Goal: Check status: Check status

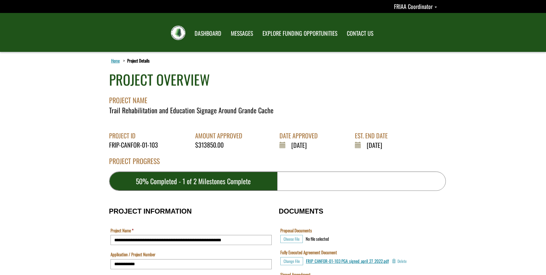
click at [108, 58] on div "Home Project Details Project Details" at bounding box center [273, 64] width 337 height 12
click at [111, 61] on link "Home" at bounding box center [115, 60] width 11 height 7
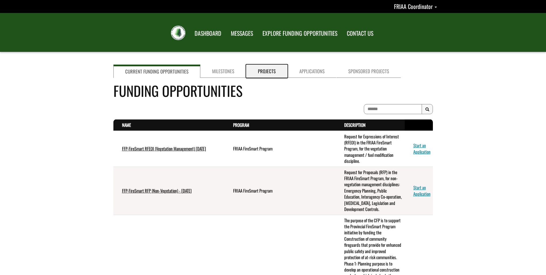
click at [260, 75] on link "Projects" at bounding box center [266, 70] width 41 height 13
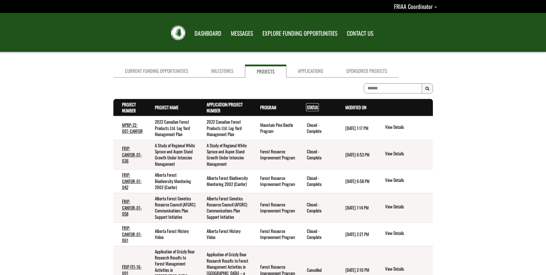
click at [314, 106] on link "Status . sort descending" at bounding box center [312, 107] width 11 height 6
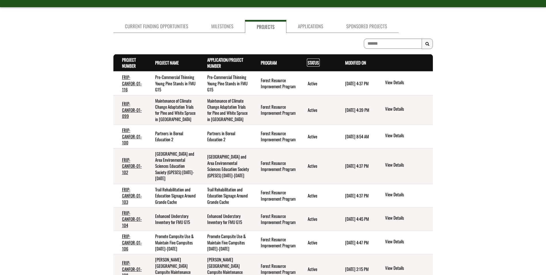
scroll to position [131, 0]
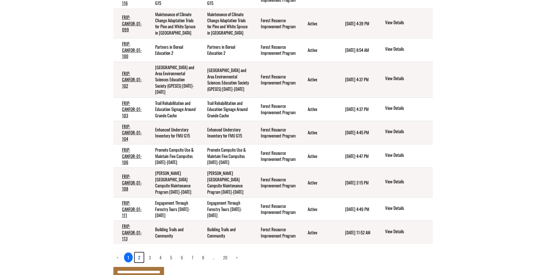
click at [140, 252] on link "2" at bounding box center [139, 257] width 9 height 10
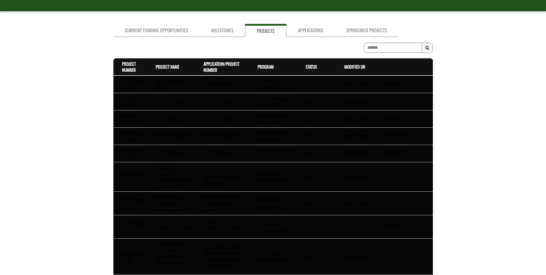
scroll to position [125, 0]
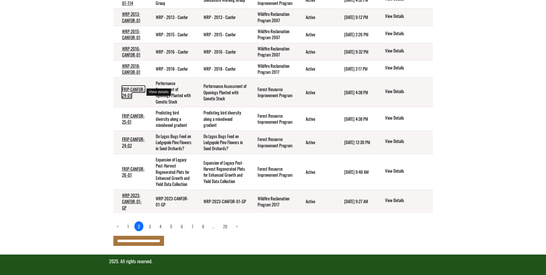
click at [128, 92] on link "FRIP-CANFOR-24-01" at bounding box center [133, 92] width 23 height 12
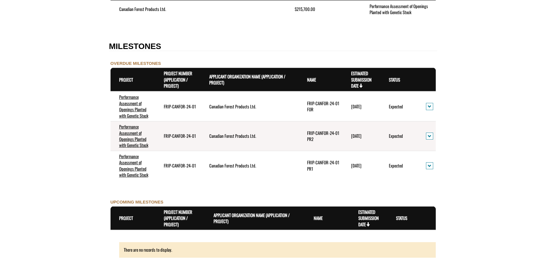
scroll to position [432, 0]
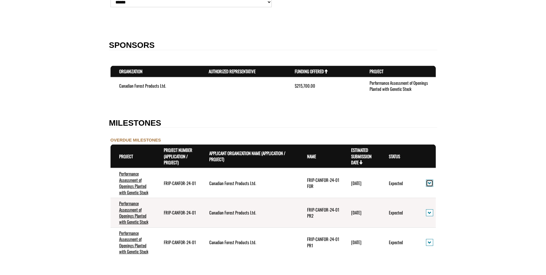
click at [429, 183] on span "action menu" at bounding box center [430, 183] width 4 height 4
click at [446, 195] on link "View Details" at bounding box center [449, 193] width 45 height 8
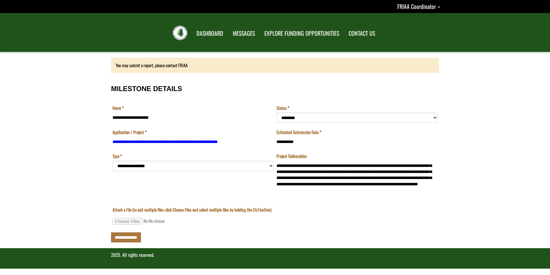
scroll to position [21, 0]
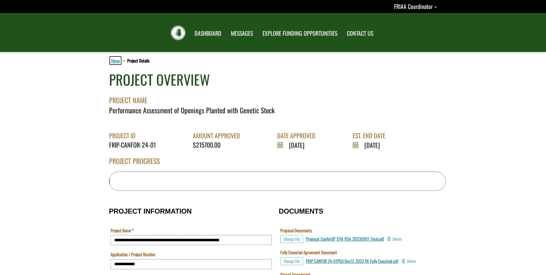
click at [115, 60] on link "Home" at bounding box center [115, 60] width 11 height 7
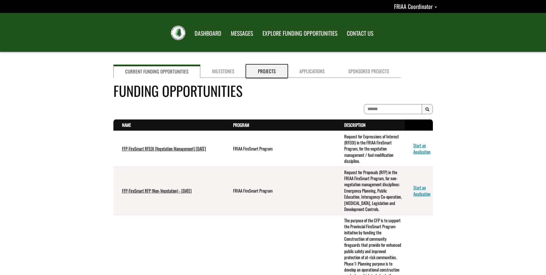
click at [266, 71] on link "Projects" at bounding box center [266, 70] width 41 height 13
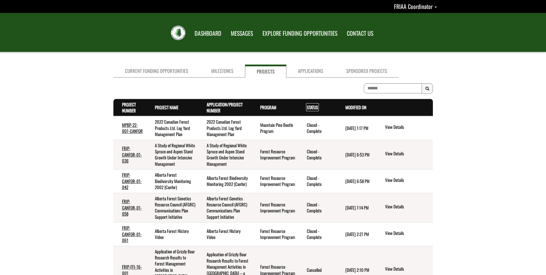
click at [310, 107] on link "Status . sort descending" at bounding box center [312, 107] width 11 height 6
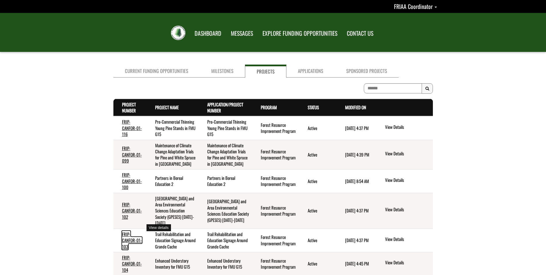
click at [130, 231] on link "FRIP-CANFOR-01-103" at bounding box center [132, 240] width 20 height 19
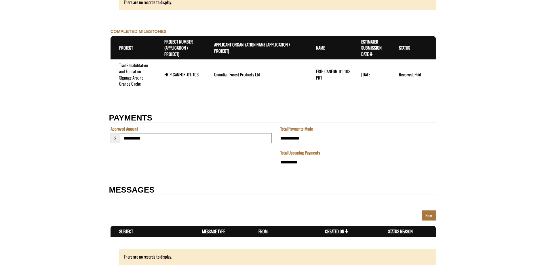
scroll to position [720, 0]
